Goal: Task Accomplishment & Management: Manage account settings

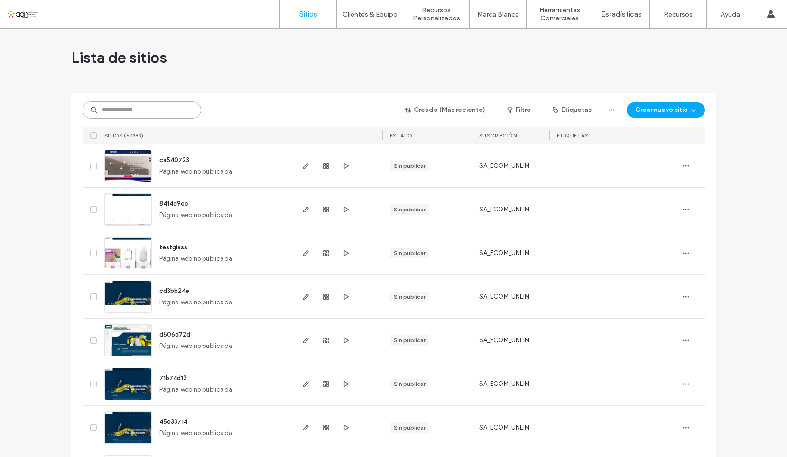
click at [145, 110] on input at bounding box center [142, 109] width 119 height 17
paste input "**********"
type input "**********"
click at [154, 110] on input "**********" at bounding box center [142, 109] width 119 height 17
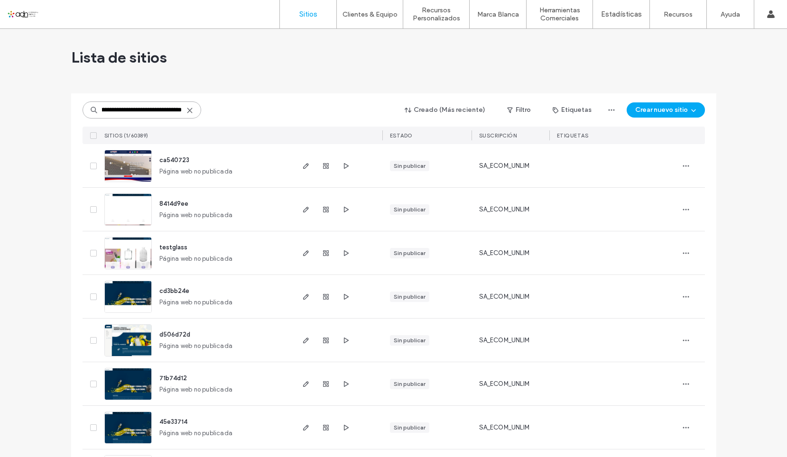
click at [154, 110] on input "**********" at bounding box center [142, 109] width 119 height 17
click at [168, 108] on input "**********" at bounding box center [142, 109] width 119 height 17
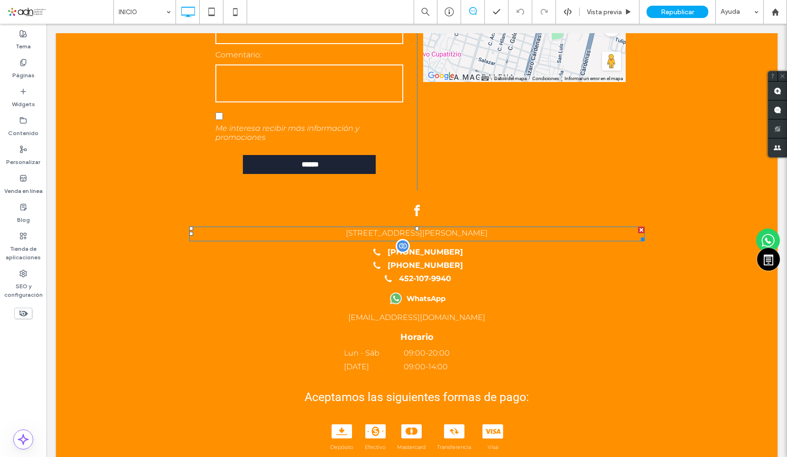
scroll to position [1656, 0]
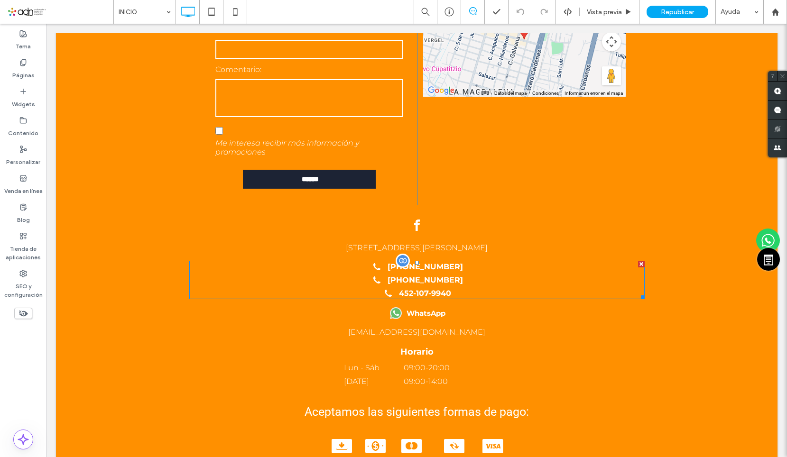
click at [455, 261] on span at bounding box center [416, 280] width 455 height 38
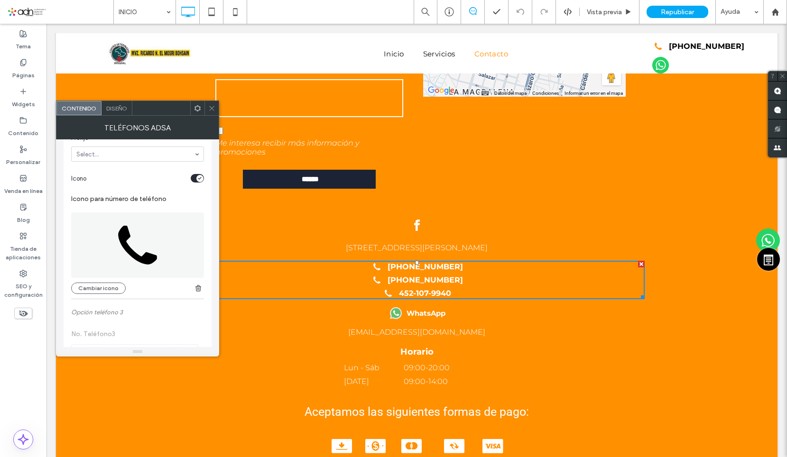
scroll to position [379, 0]
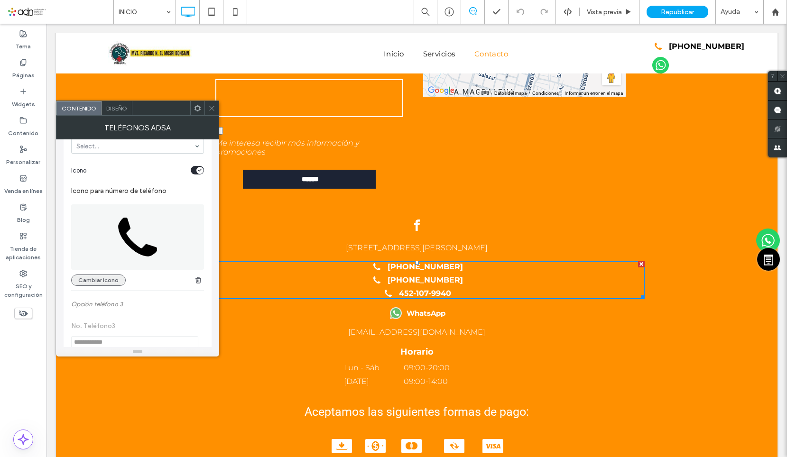
click at [110, 276] on button "Cambiar icono" at bounding box center [98, 280] width 55 height 11
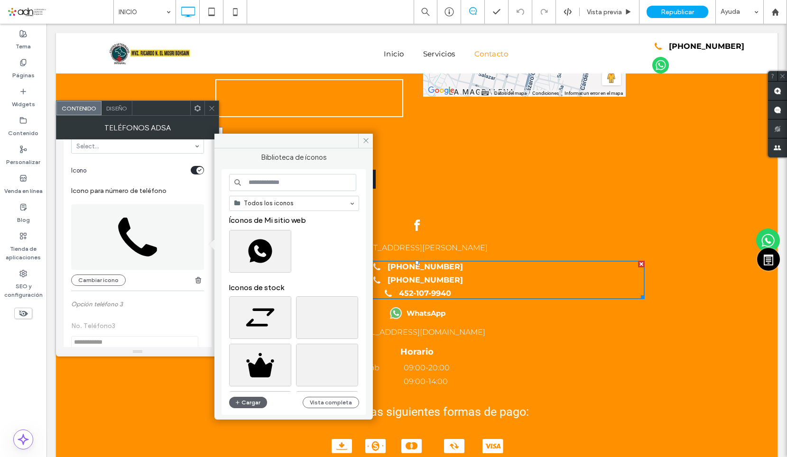
click at [273, 186] on input at bounding box center [292, 182] width 127 height 17
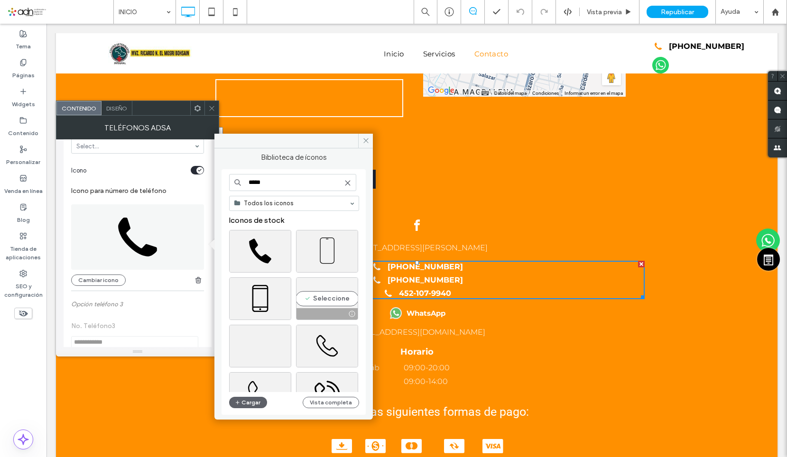
type input "*****"
click at [335, 300] on div "Seleccione" at bounding box center [327, 298] width 62 height 43
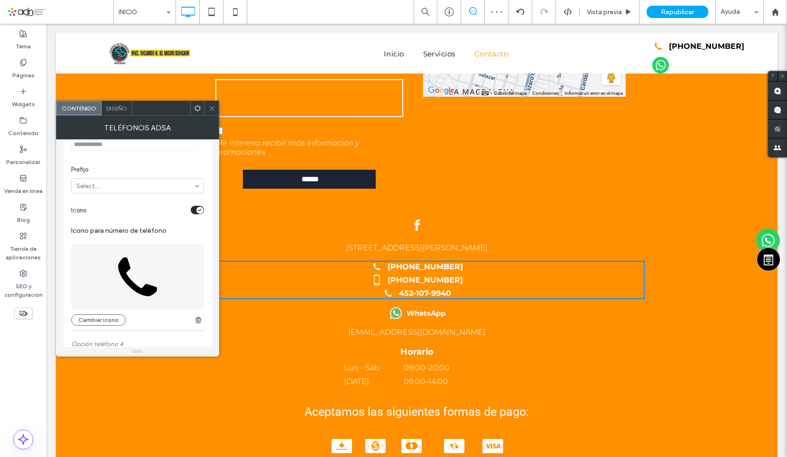
scroll to position [664, 0]
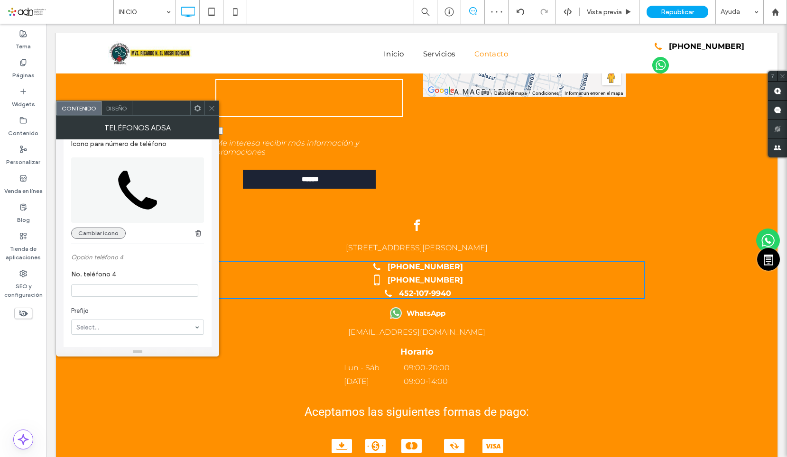
click at [100, 235] on button "Cambiar icono" at bounding box center [98, 233] width 55 height 11
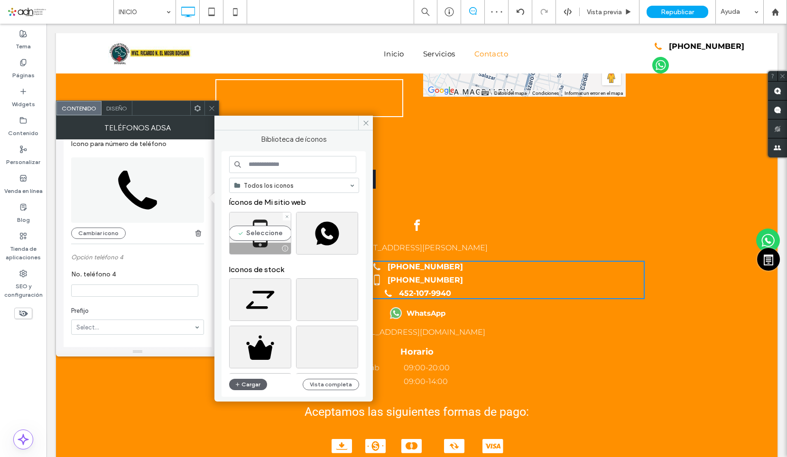
click at [249, 230] on div "Seleccione" at bounding box center [260, 233] width 62 height 43
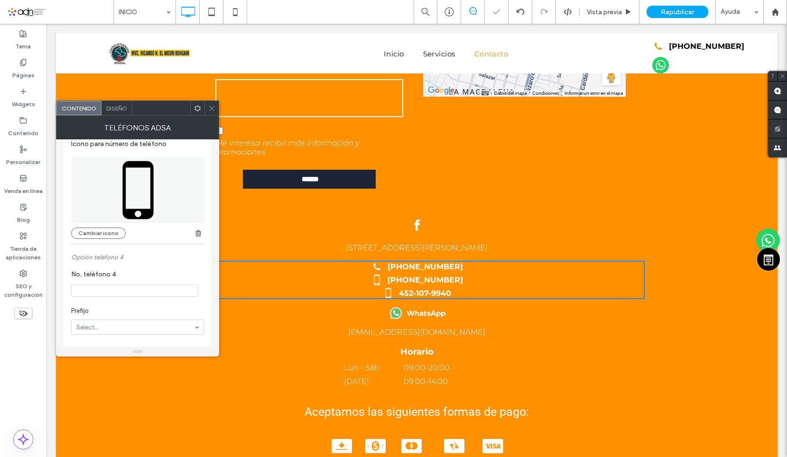
click at [209, 106] on icon at bounding box center [211, 108] width 7 height 7
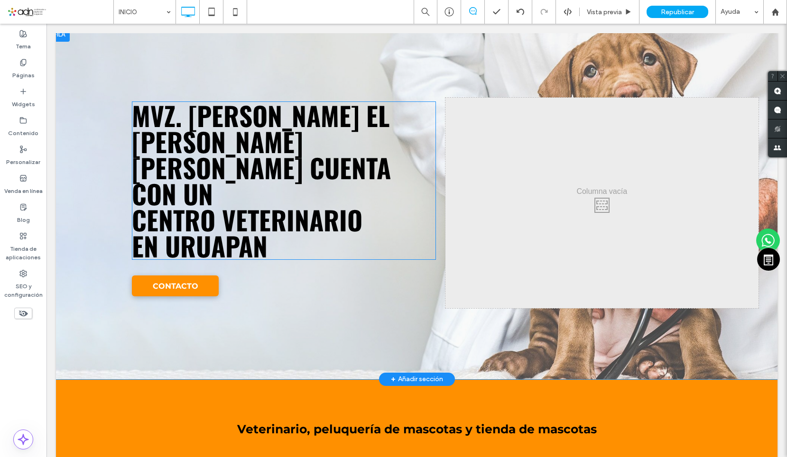
scroll to position [0, 0]
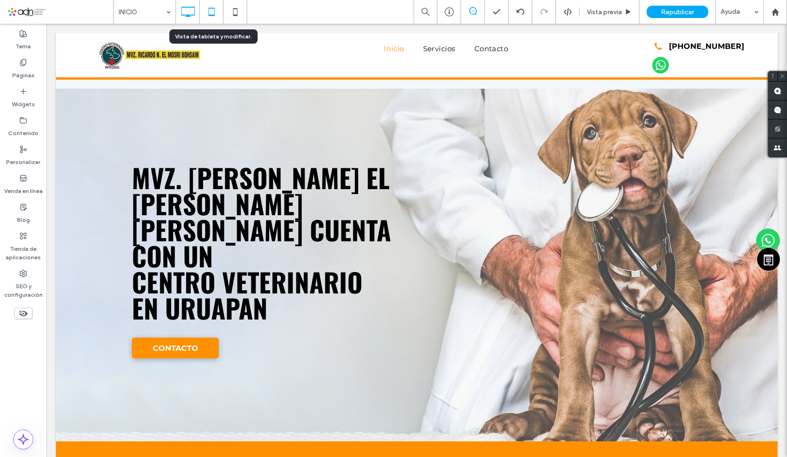
click at [208, 13] on use at bounding box center [211, 12] width 6 height 8
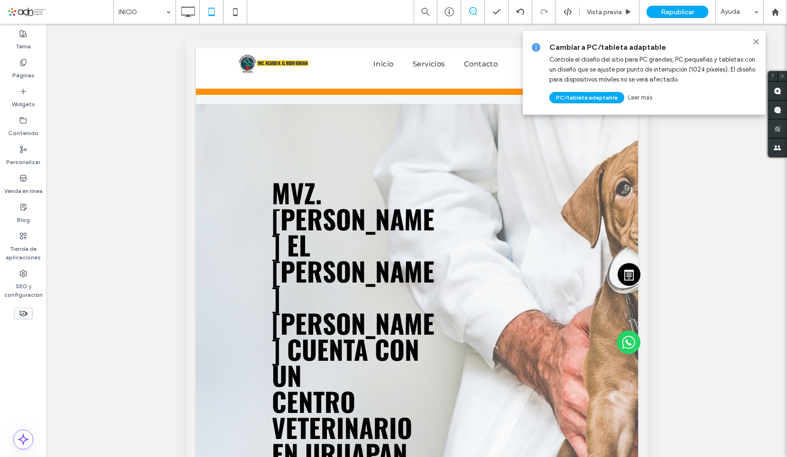
click at [757, 43] on use at bounding box center [756, 41] width 4 height 4
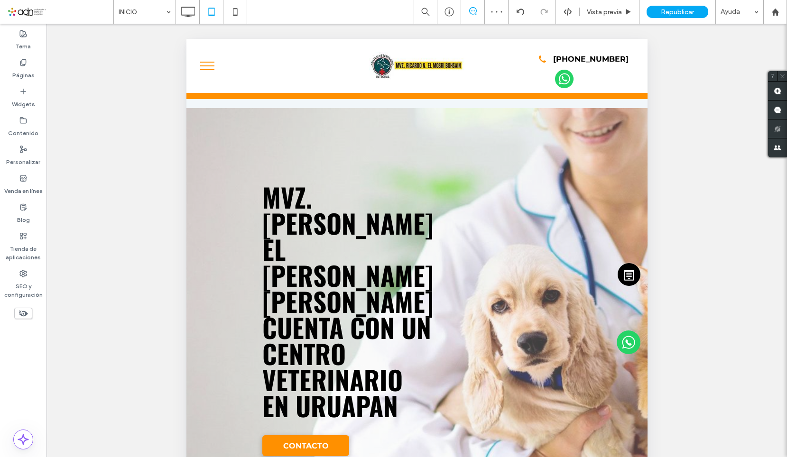
click at [208, 64] on button "menu" at bounding box center [206, 66] width 25 height 25
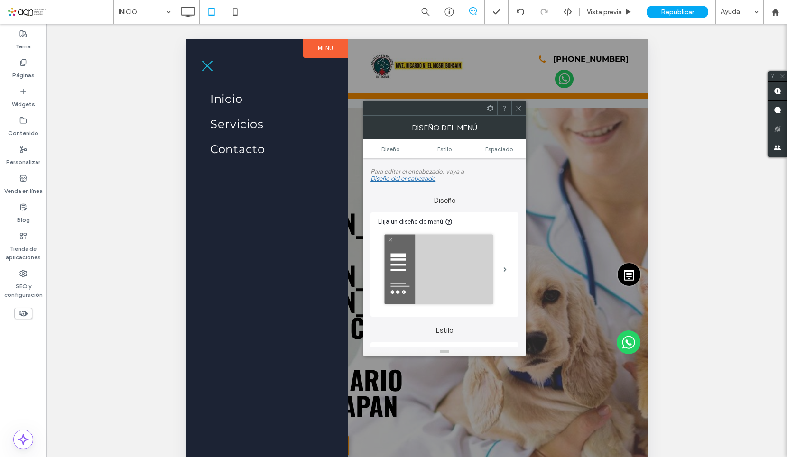
click at [208, 64] on span "menu" at bounding box center [207, 66] width 11 height 11
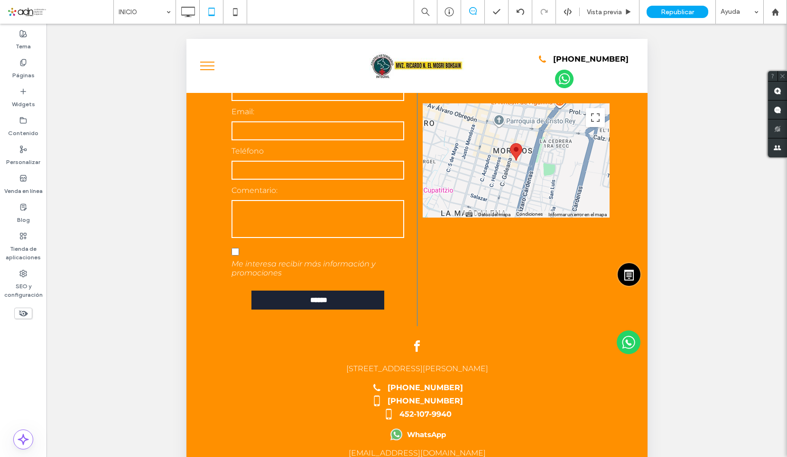
scroll to position [1543, 0]
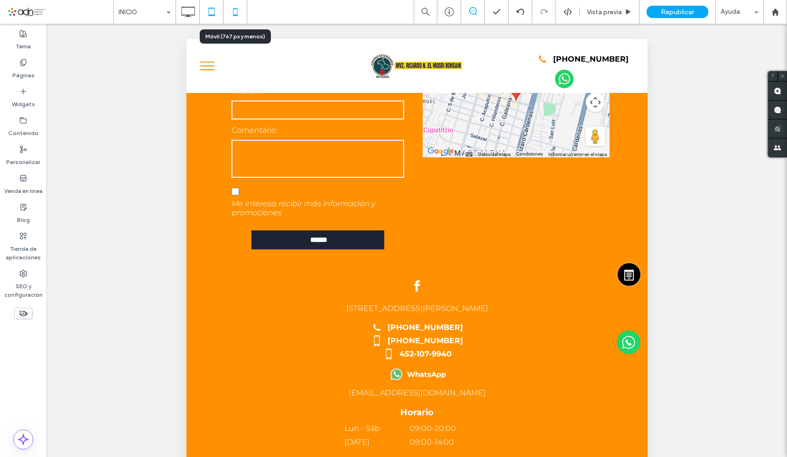
click at [232, 8] on icon at bounding box center [235, 11] width 19 height 19
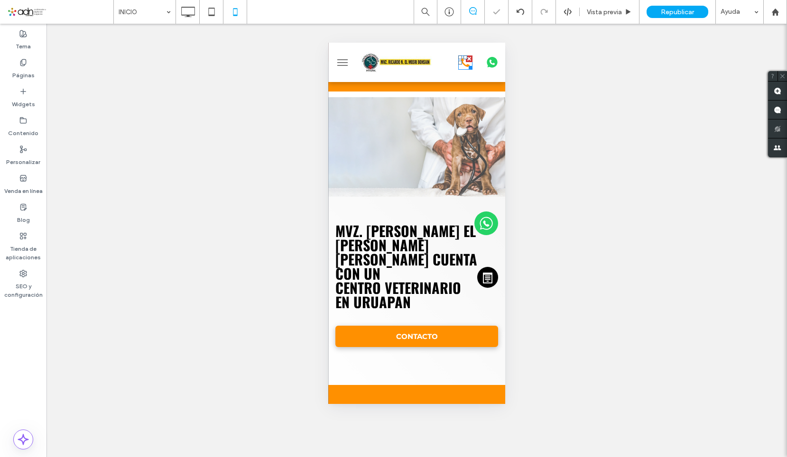
click at [458, 67] on icon at bounding box center [465, 62] width 14 height 14
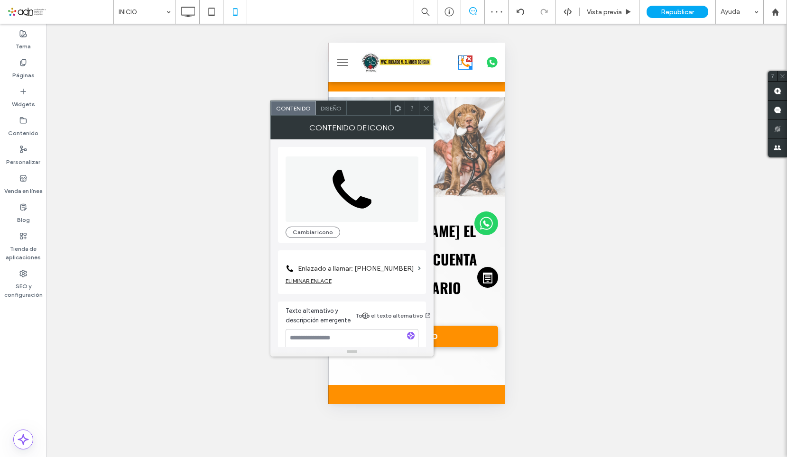
click at [428, 113] on span at bounding box center [426, 108] width 7 height 14
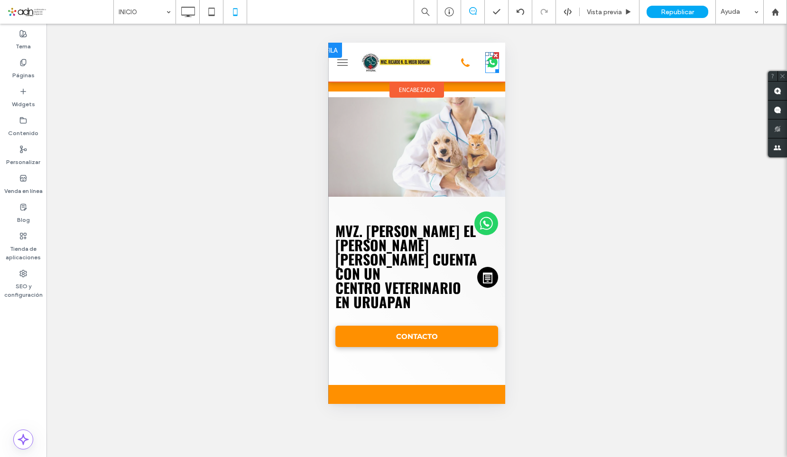
click at [485, 68] on icon at bounding box center [492, 62] width 14 height 21
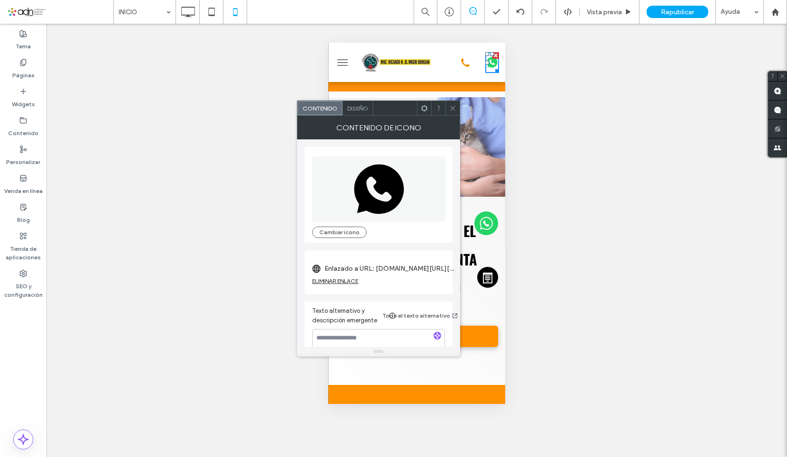
click at [419, 273] on label "Enlazado a URL: api.whatsapp.com/send?phone=5214522869930&text=%C2%A1Hola!%20Vi…" at bounding box center [390, 269] width 133 height 18
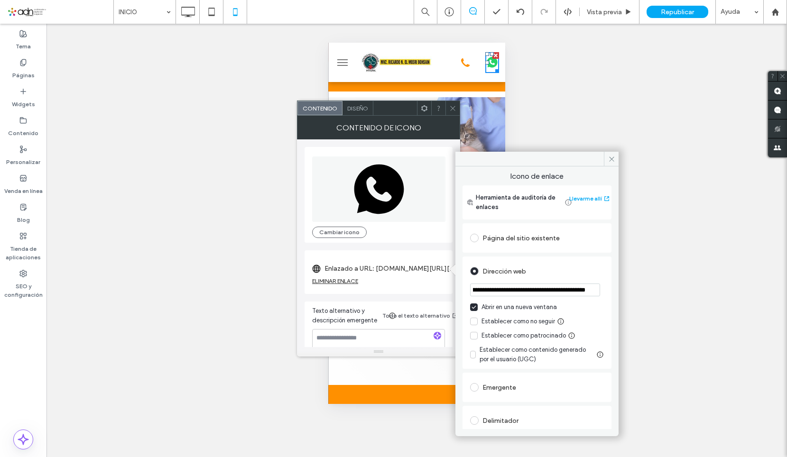
scroll to position [0, 589]
drag, startPoint x: 530, startPoint y: 291, endPoint x: 617, endPoint y: 289, distance: 86.8
click at [617, 289] on div "**********" at bounding box center [536, 297] width 163 height 263
click at [448, 105] on div at bounding box center [452, 108] width 14 height 14
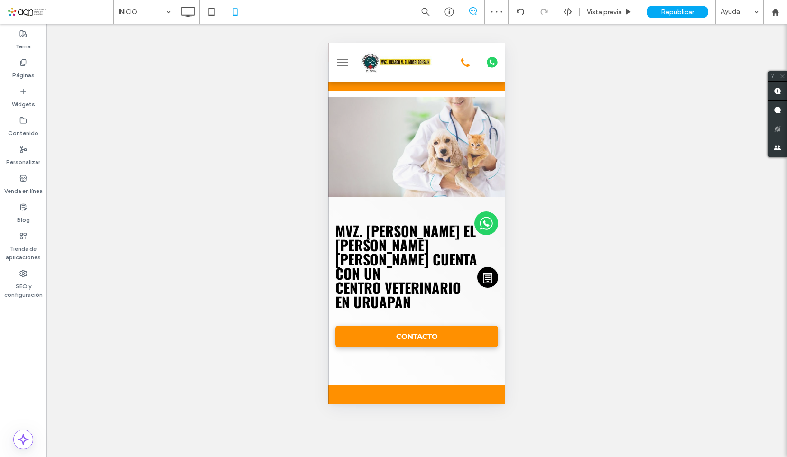
click at [346, 65] on span "menu" at bounding box center [342, 65] width 10 height 1
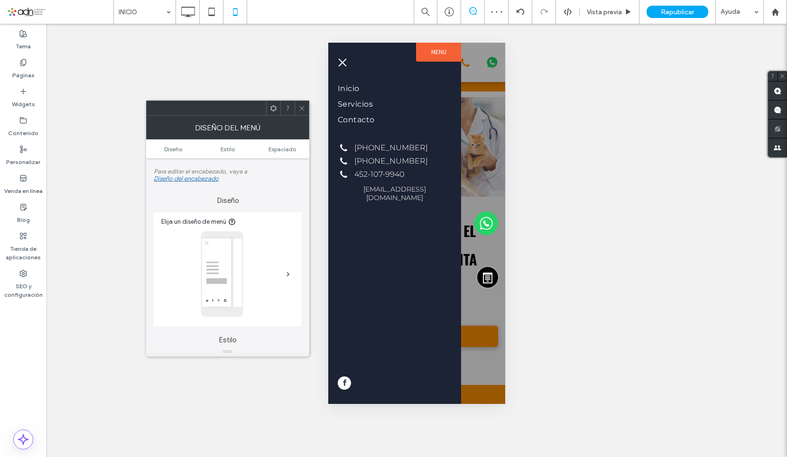
click at [346, 65] on span "menu" at bounding box center [343, 62] width 8 height 8
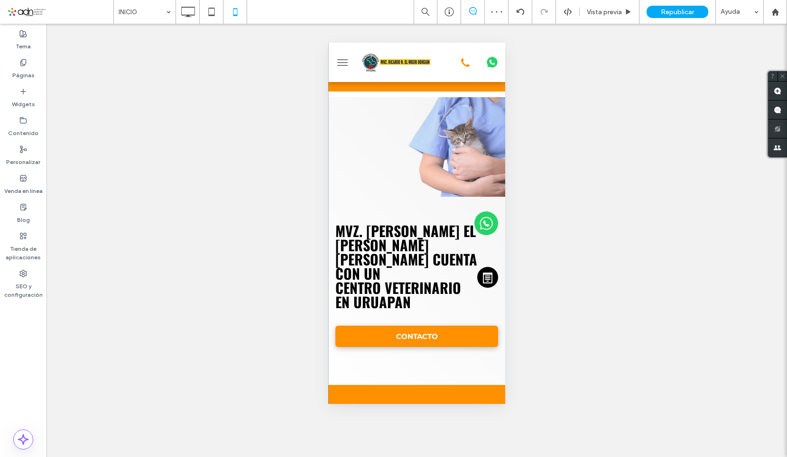
click at [346, 65] on span "menu" at bounding box center [342, 65] width 10 height 1
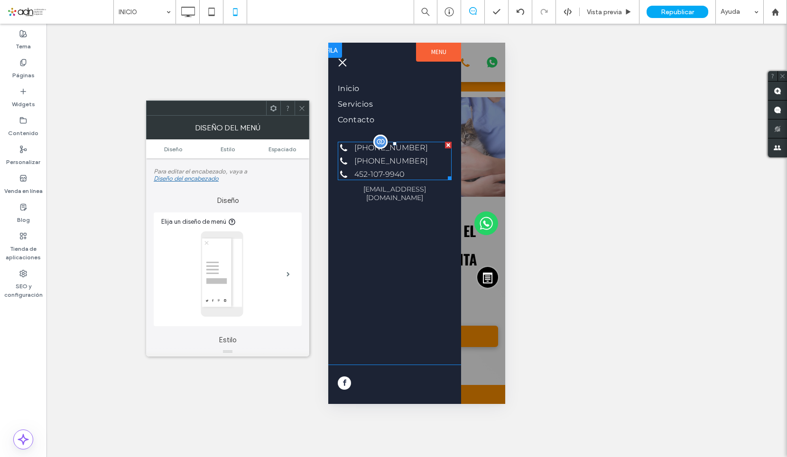
click at [369, 160] on span at bounding box center [395, 161] width 114 height 38
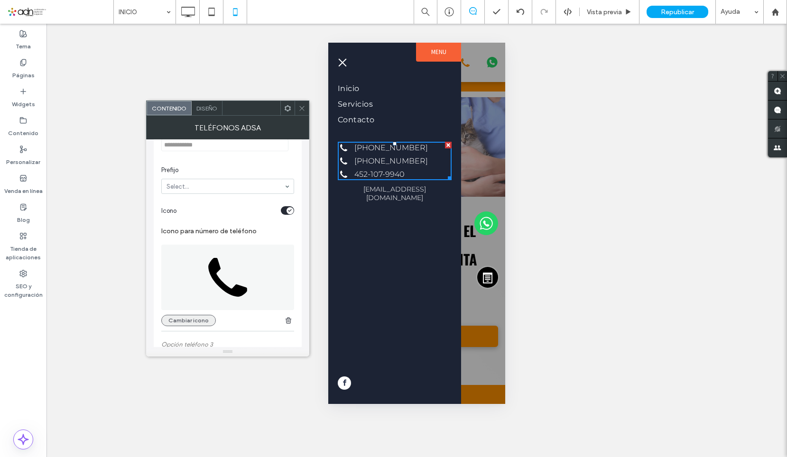
scroll to position [379, 0]
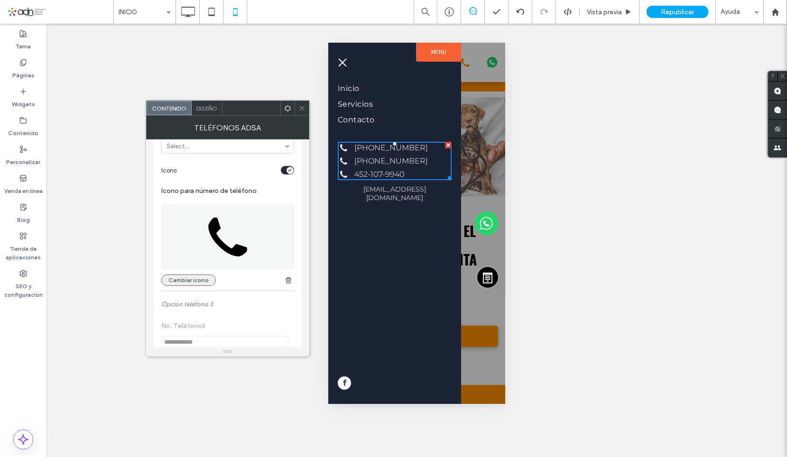
click at [189, 278] on button "Cambiar icono" at bounding box center [188, 280] width 55 height 11
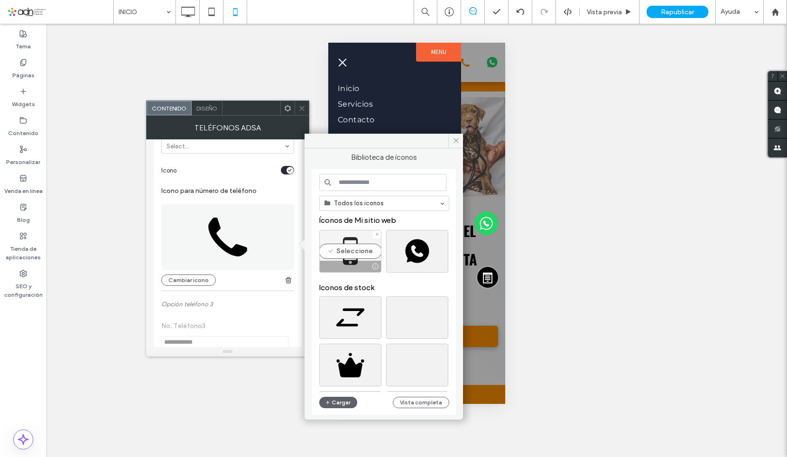
click at [344, 242] on div "Seleccione" at bounding box center [350, 251] width 62 height 43
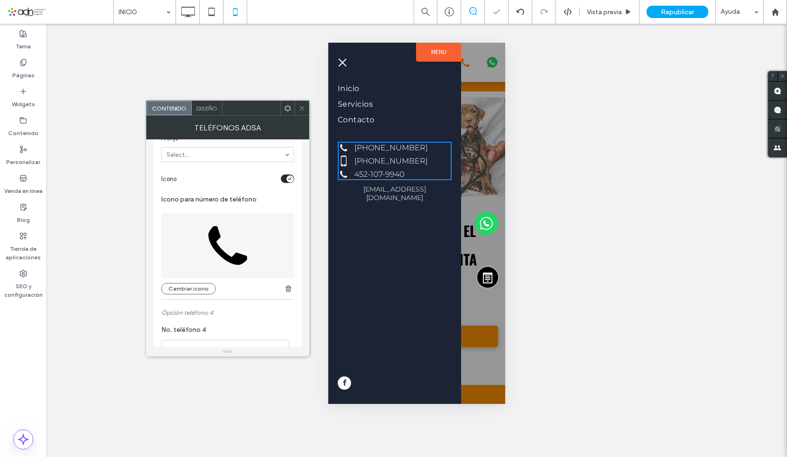
scroll to position [617, 0]
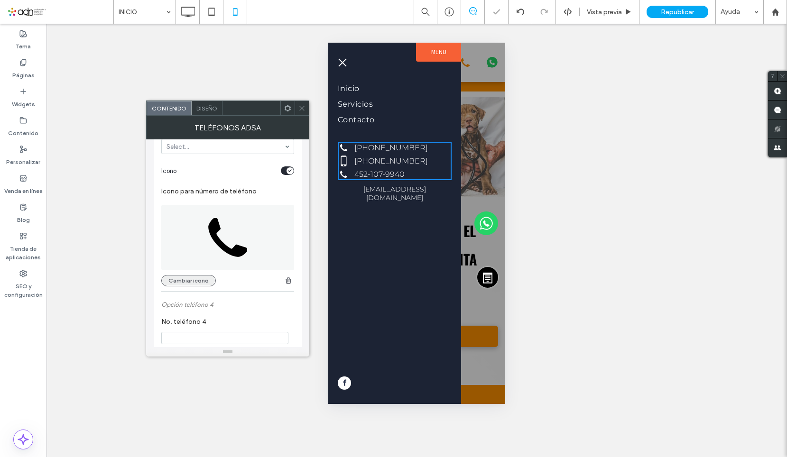
click at [195, 283] on button "Cambiar icono" at bounding box center [188, 280] width 55 height 11
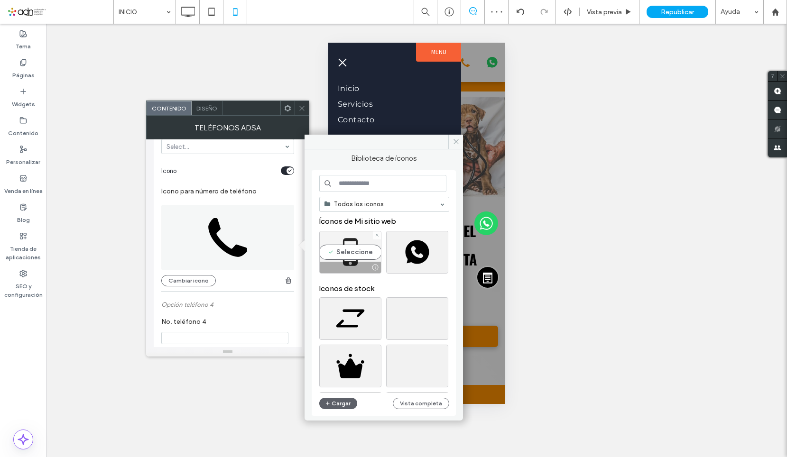
click at [350, 251] on div "Seleccione" at bounding box center [350, 252] width 62 height 43
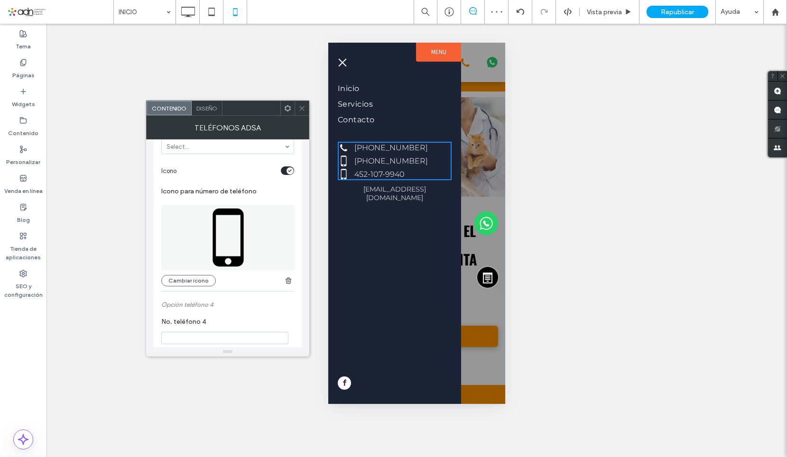
click at [305, 109] on icon at bounding box center [301, 108] width 7 height 7
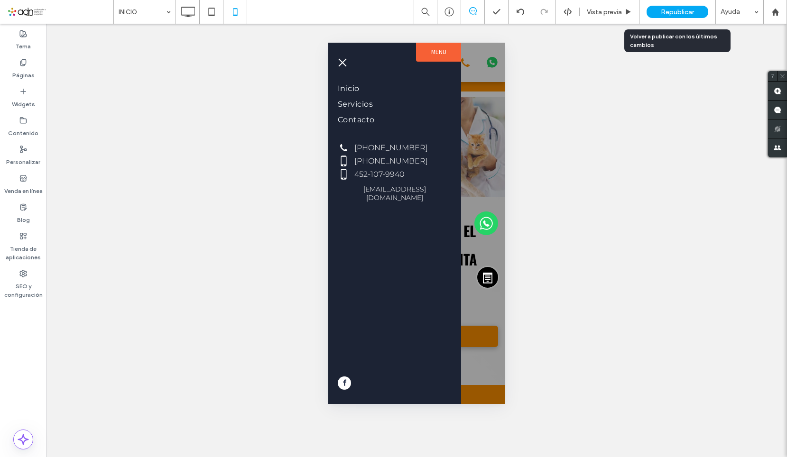
click at [681, 12] on span "Republicar" at bounding box center [677, 12] width 33 height 8
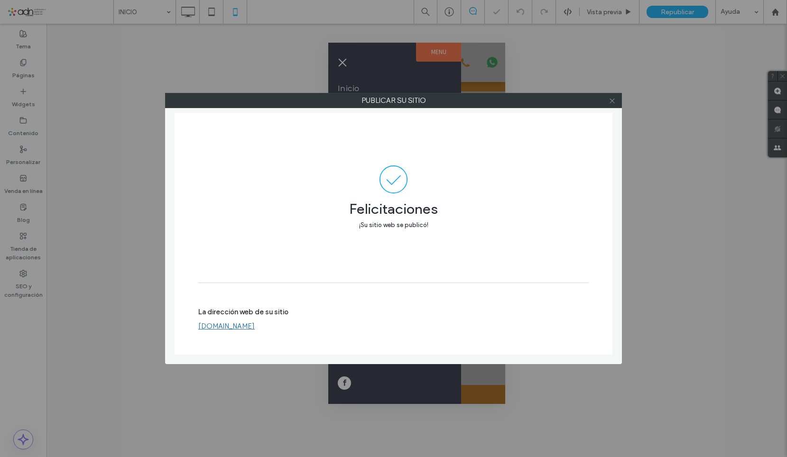
click at [614, 101] on icon at bounding box center [611, 100] width 7 height 7
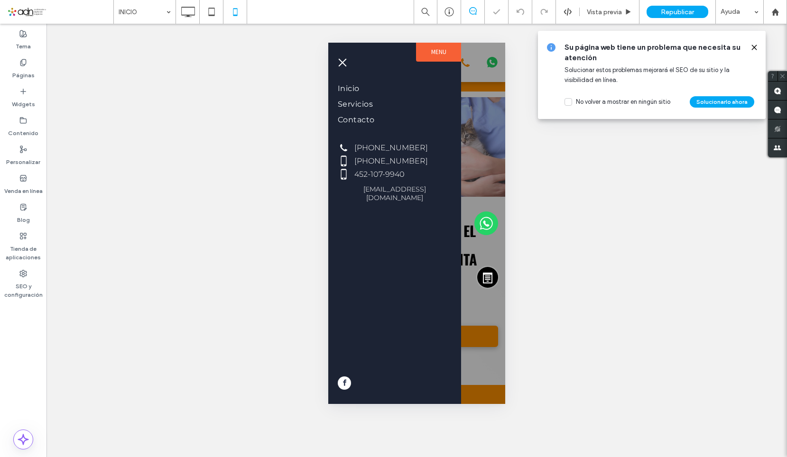
click at [340, 65] on span "menu" at bounding box center [343, 62] width 8 height 8
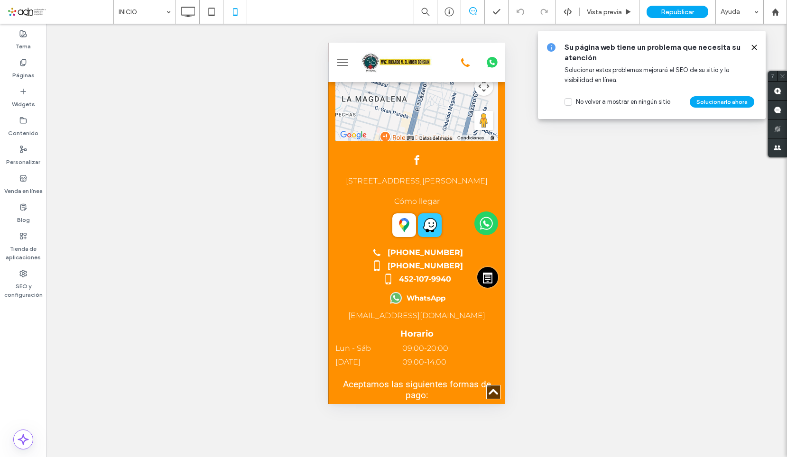
scroll to position [2173, 0]
